Goal: Information Seeking & Learning: Learn about a topic

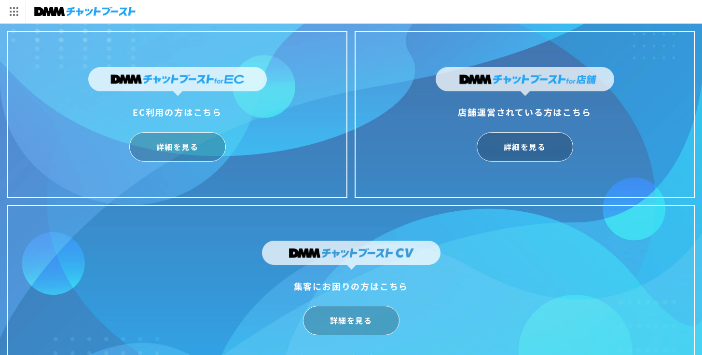
click at [225, 87] on img at bounding box center [177, 81] width 179 height 29
click at [184, 150] on link "詳細を見る" at bounding box center [177, 146] width 97 height 29
click at [197, 144] on link "詳細を見る" at bounding box center [177, 146] width 97 height 29
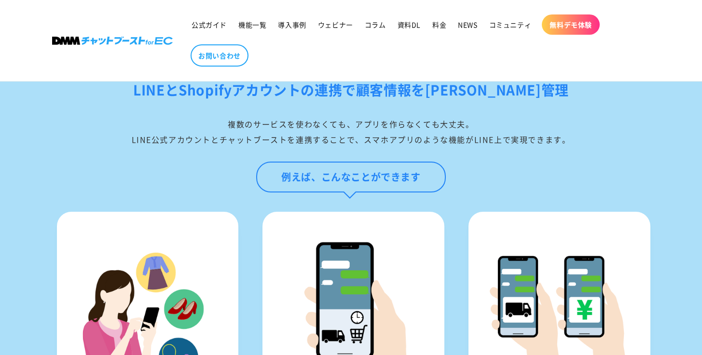
scroll to position [846, 0]
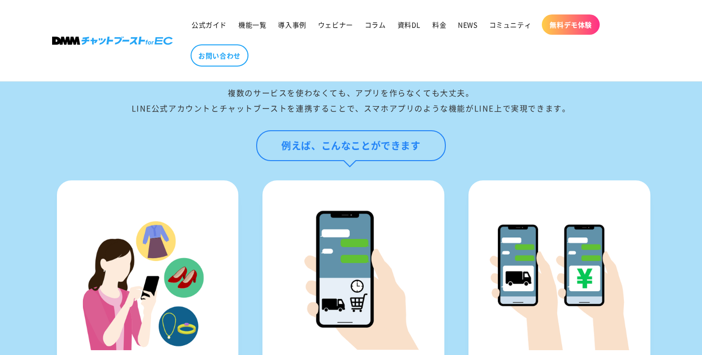
click at [298, 71] on ul "公式ガイド 機能一覧 導入事例 ウェビナー コラム 資料DL 料金 NEWS コミュニティ 無料デモ体験 お問い合わせ" at bounding box center [413, 41] width 455 height 62
click at [304, 20] on span "導入事例" at bounding box center [292, 24] width 28 height 9
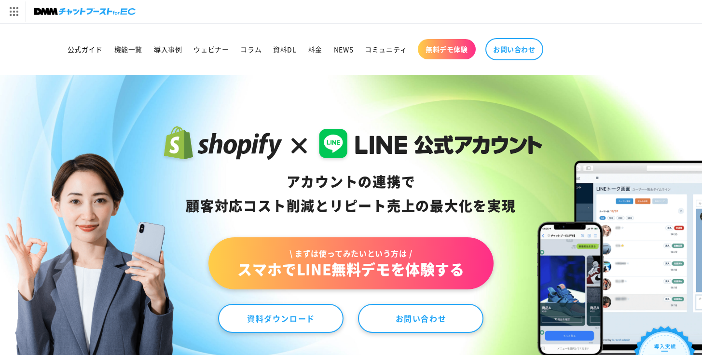
click at [452, 200] on div "アカウントの連携で 顧客対応コスト削減と リピート売上の 最大化を実現" at bounding box center [351, 194] width 383 height 48
